Goal: Task Accomplishment & Management: Use online tool/utility

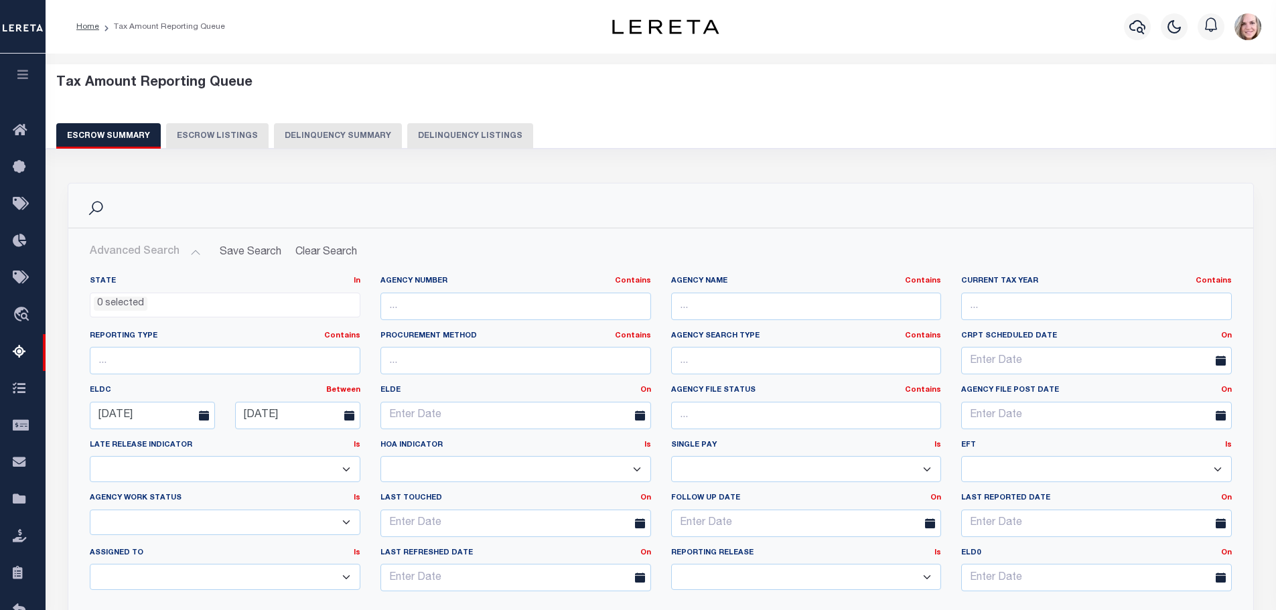
select select
select select "100"
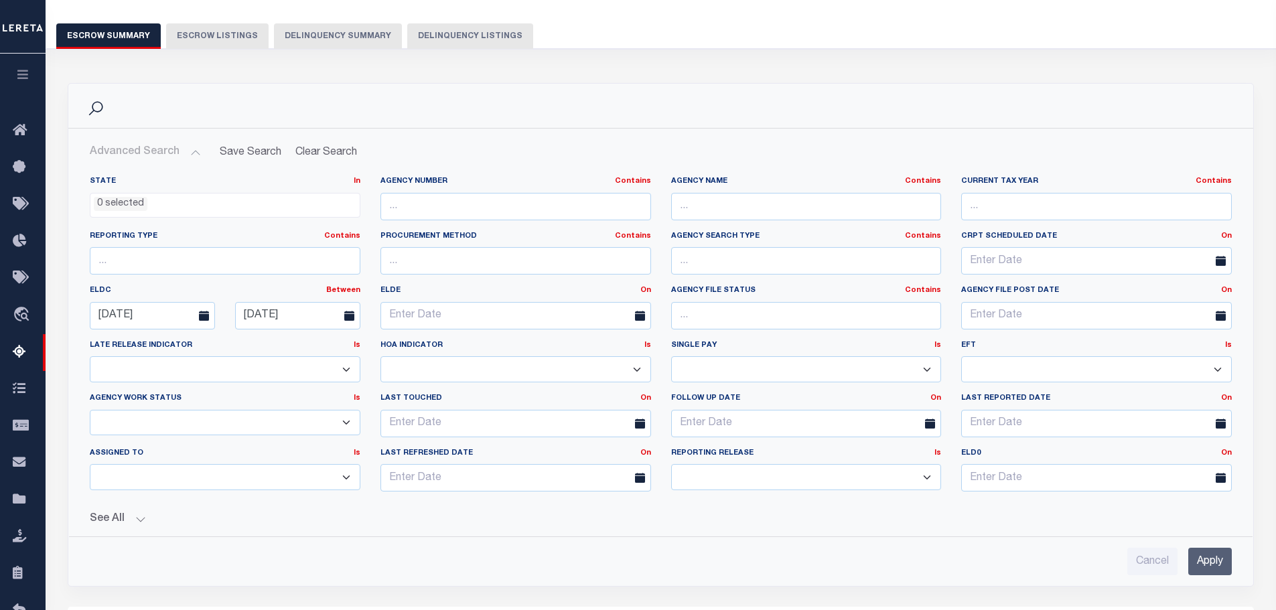
scroll to position [100, 0]
click at [751, 216] on input "text" at bounding box center [806, 206] width 271 height 27
type input "K"
type input "[GEOGRAPHIC_DATA]"
click at [1226, 563] on input "Apply" at bounding box center [1210, 561] width 44 height 27
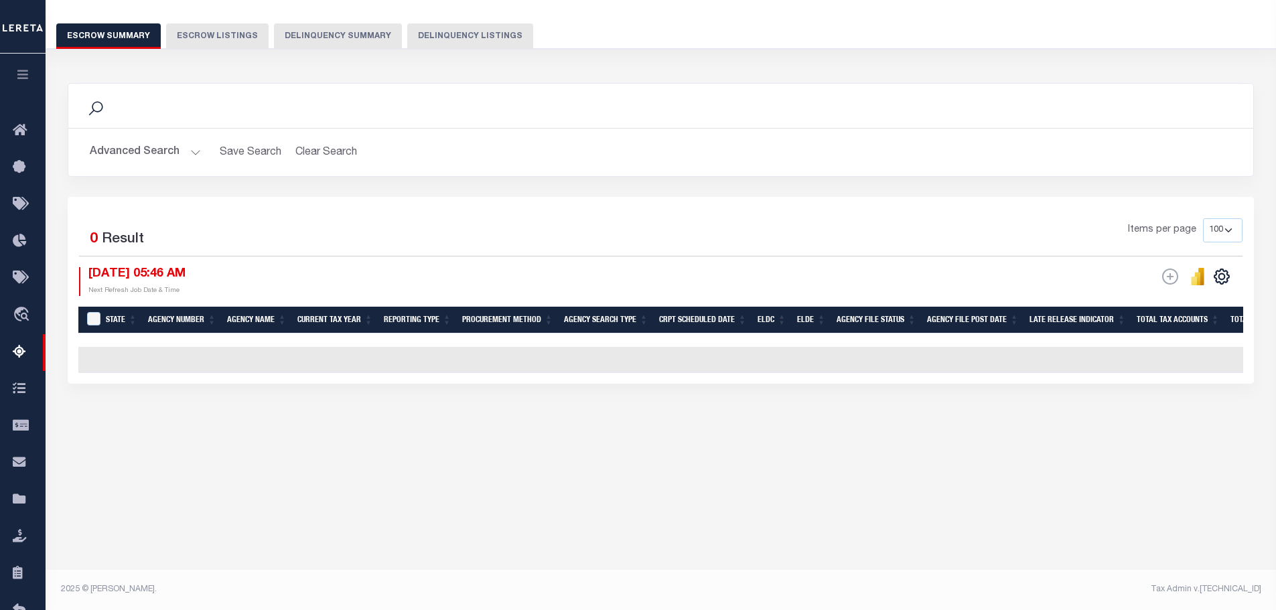
click at [140, 163] on button "Advanced Search" at bounding box center [145, 152] width 111 height 26
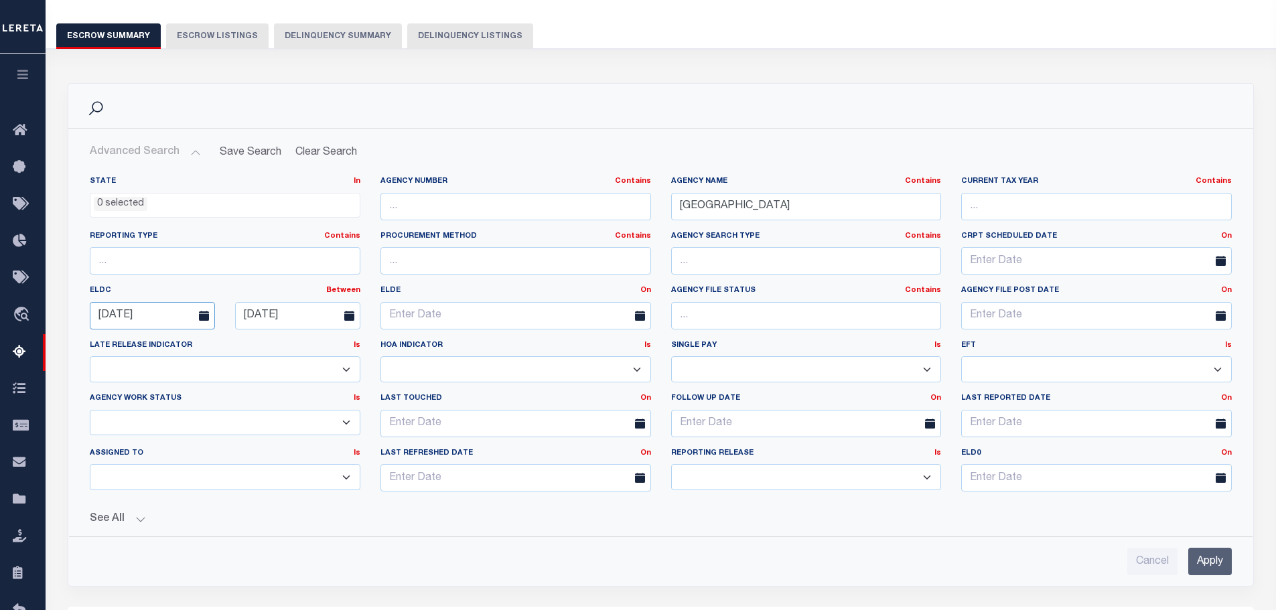
click at [151, 316] on input "[DATE]" at bounding box center [152, 315] width 125 height 27
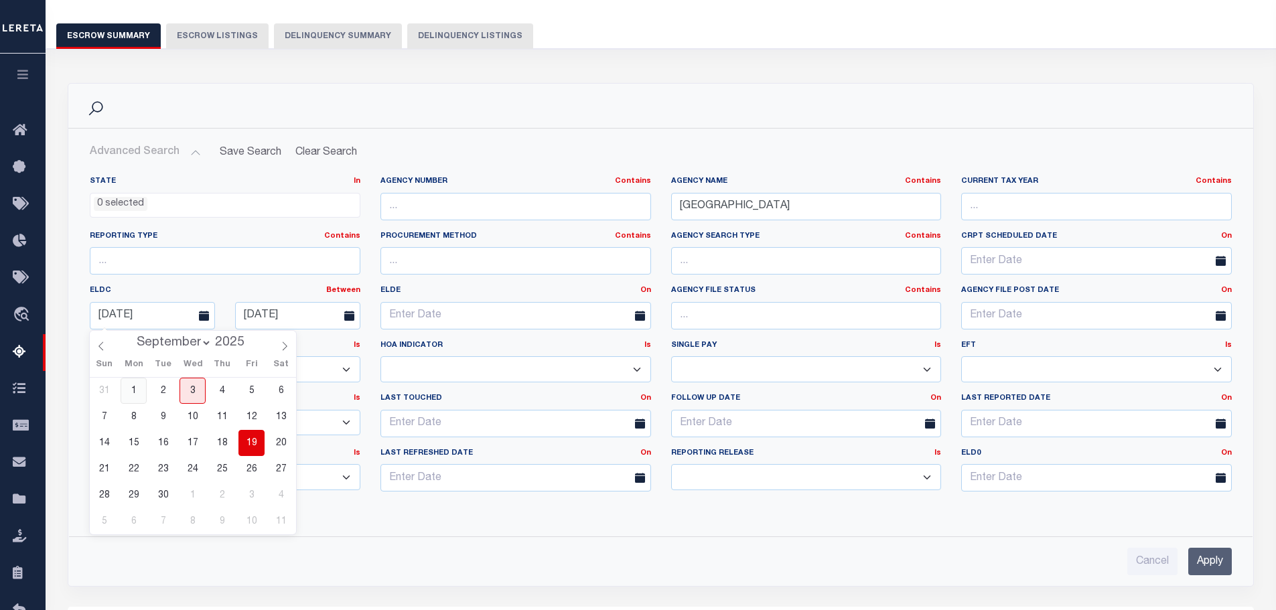
click at [141, 393] on span "1" at bounding box center [134, 391] width 26 height 26
type input "[DATE]"
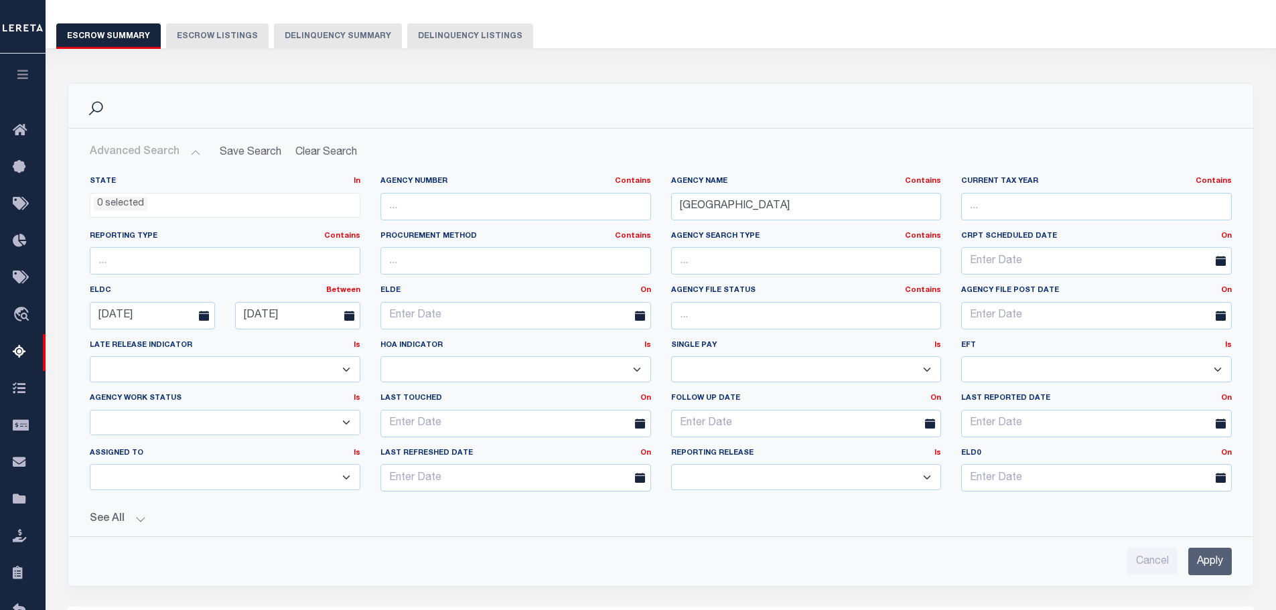
click at [1226, 562] on input "Apply" at bounding box center [1210, 561] width 44 height 27
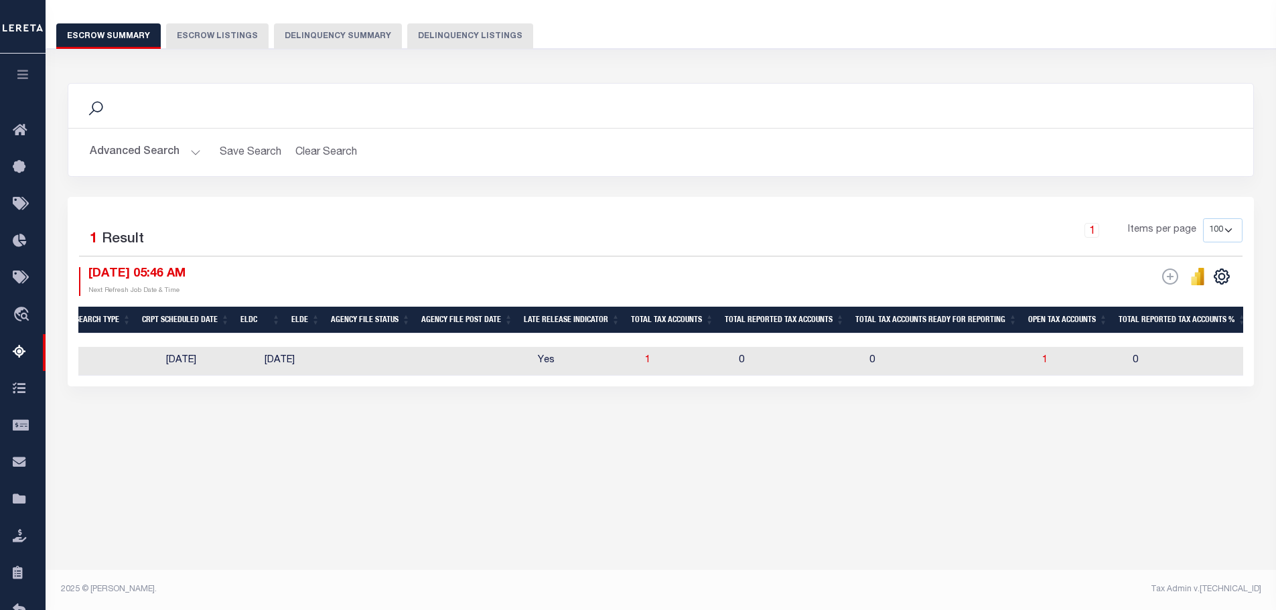
scroll to position [0, 539]
click at [1042, 362] on span "1" at bounding box center [1043, 360] width 5 height 9
select select "100"
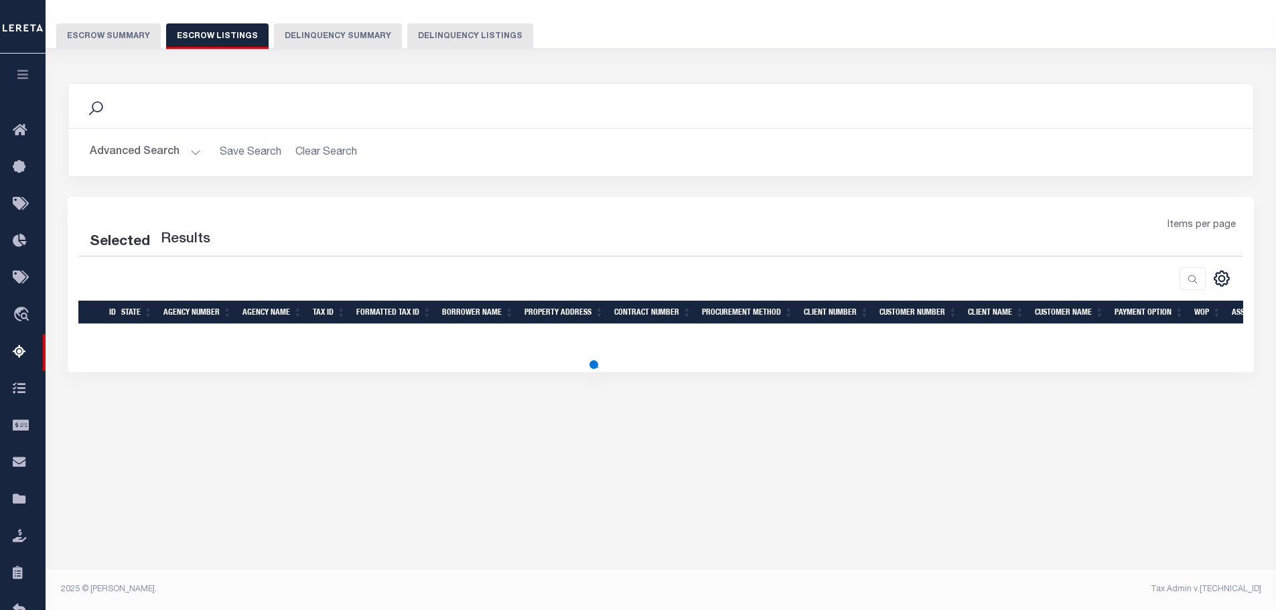
select select "100"
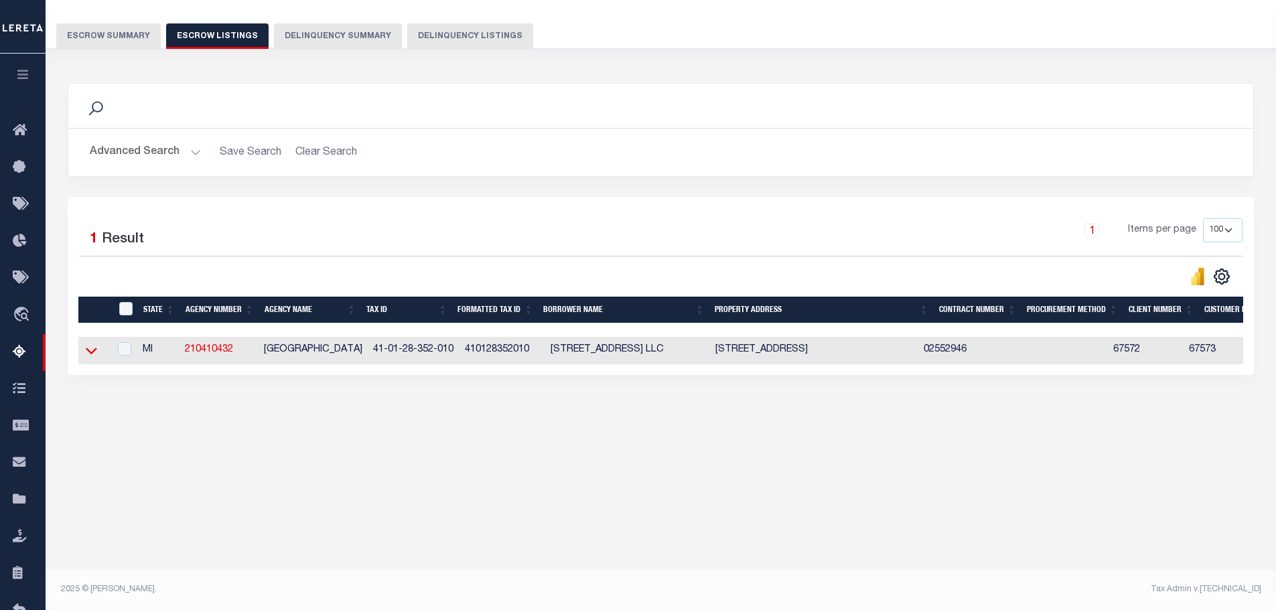
click at [96, 350] on icon at bounding box center [91, 351] width 11 height 14
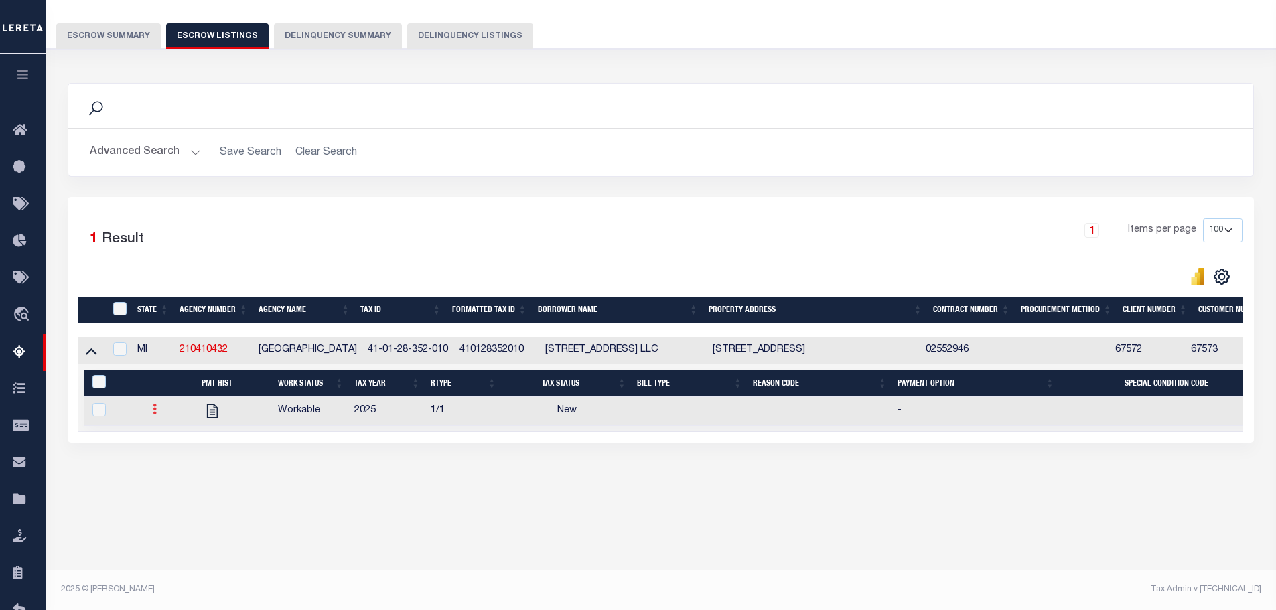
click at [152, 416] on link at bounding box center [154, 411] width 15 height 11
click at [181, 461] on link at bounding box center [171, 454] width 46 height 22
checkbox input "true"
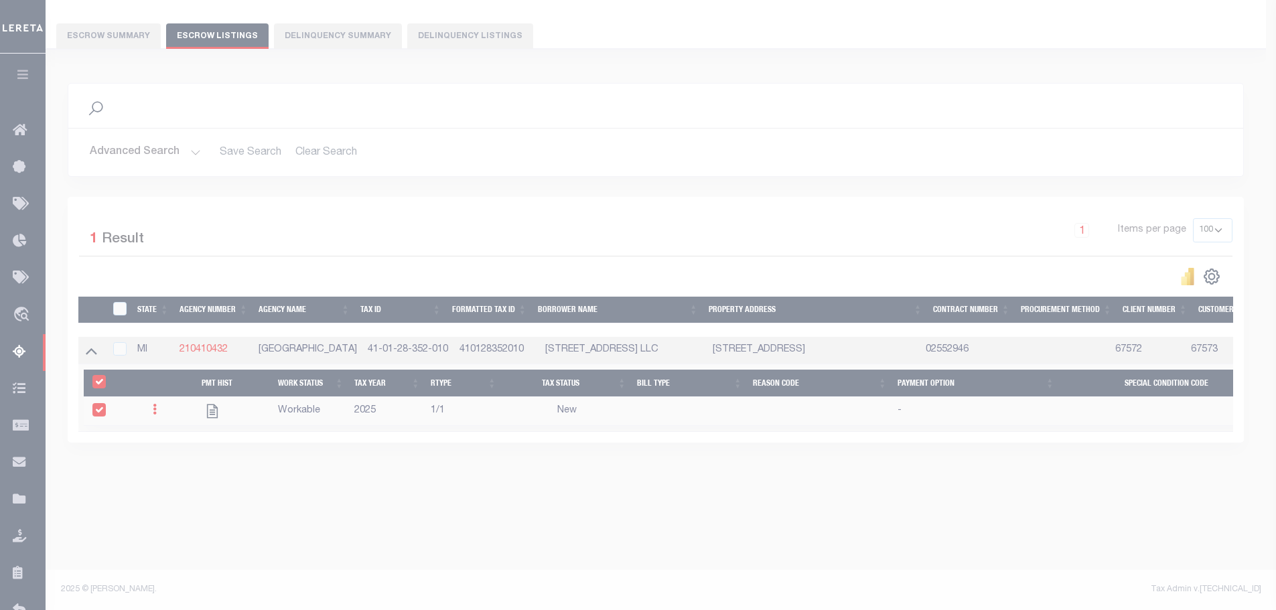
select select
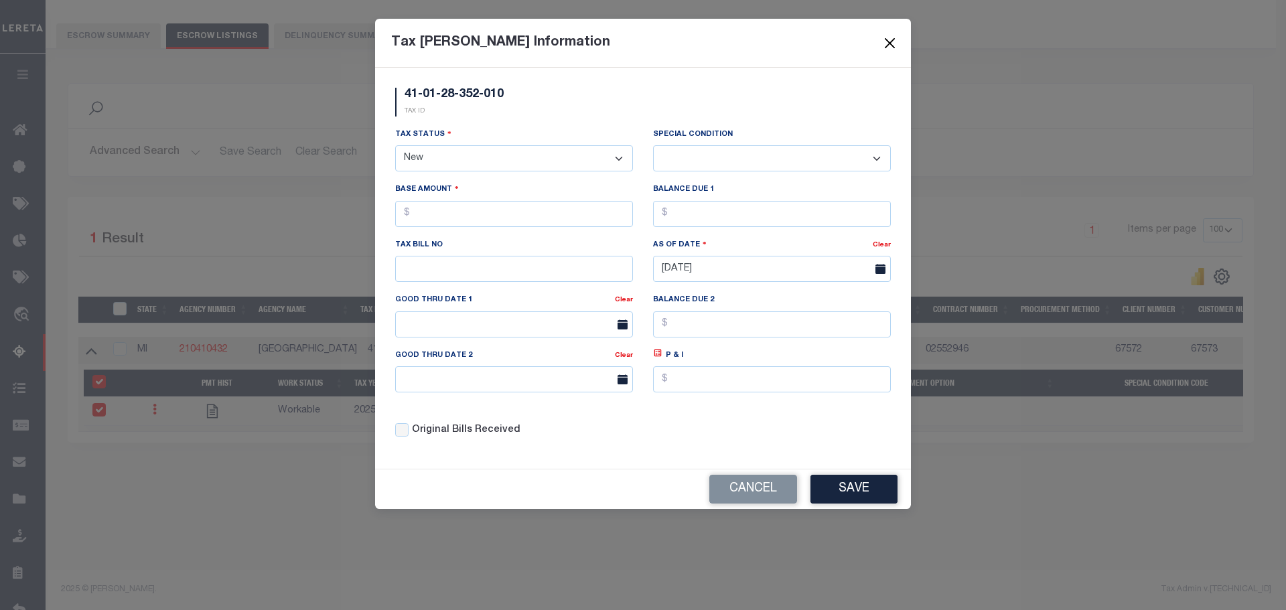
click at [897, 43] on button "Close" at bounding box center [889, 42] width 17 height 17
